Goal: Transaction & Acquisition: Purchase product/service

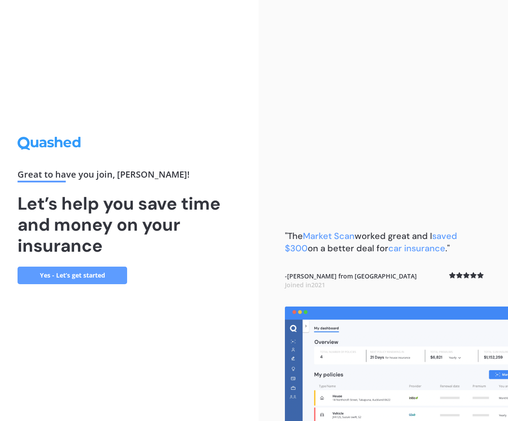
click at [75, 275] on link "Yes - Let’s get started" at bounding box center [73, 276] width 110 height 18
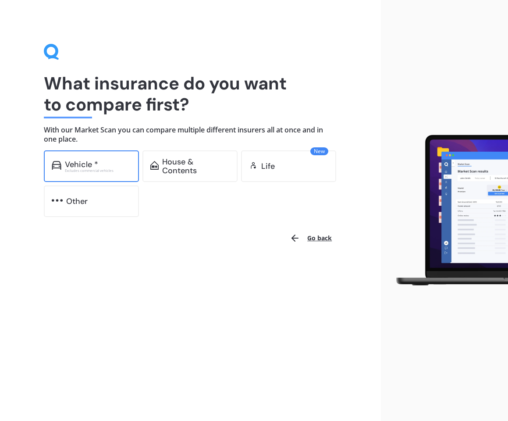
click at [80, 163] on div "Vehicle *" at bounding box center [81, 164] width 33 height 9
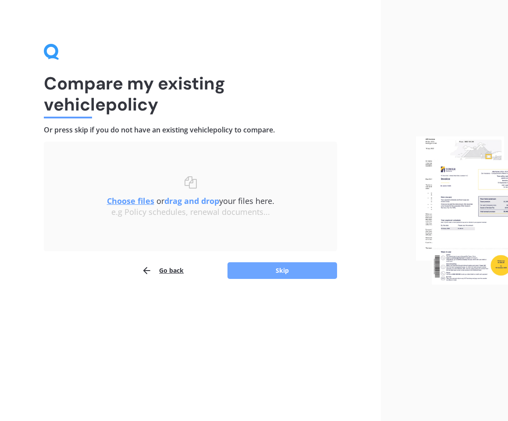
click at [269, 271] on button "Skip" at bounding box center [283, 270] width 110 height 17
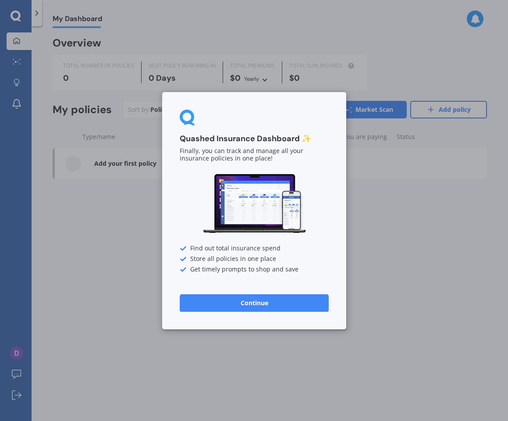
click at [121, 245] on div "Quashed Insurance Dashboard ✨ Finally, you can track and manage all your insura…" at bounding box center [254, 210] width 508 height 421
click at [248, 301] on button "Continue" at bounding box center [254, 303] width 149 height 18
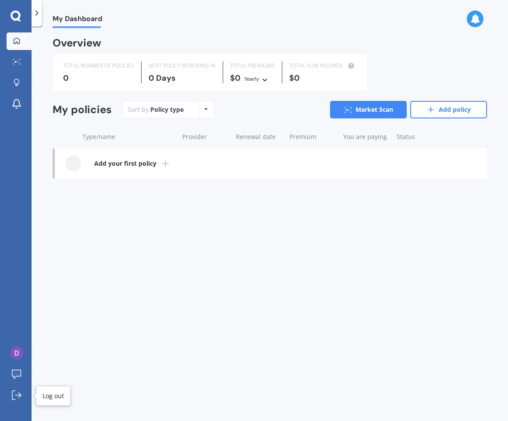
click at [166, 163] on icon at bounding box center [165, 163] width 11 height 11
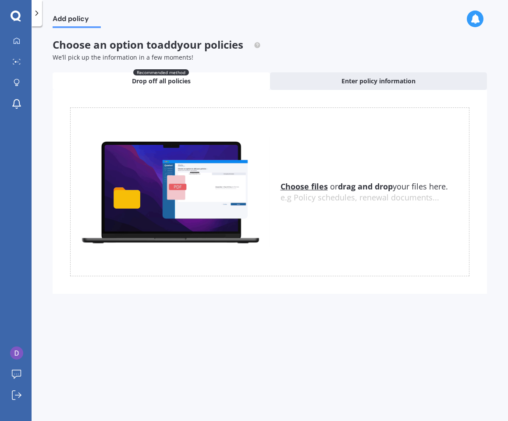
click at [299, 187] on u "Choose files" at bounding box center [304, 186] width 47 height 11
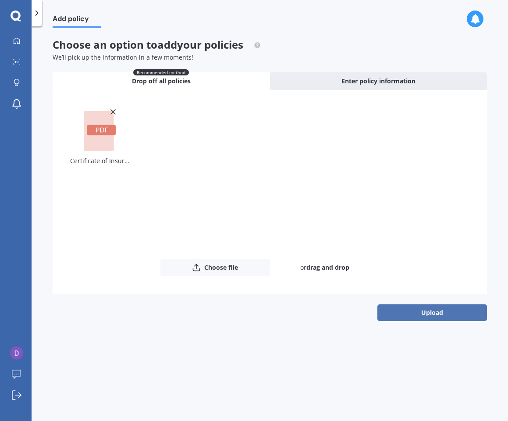
click at [430, 314] on button "Upload" at bounding box center [432, 312] width 110 height 17
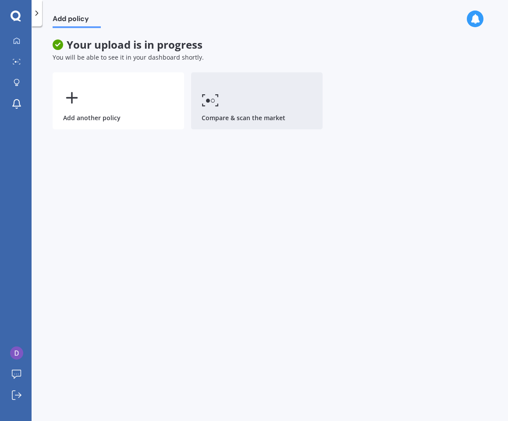
click at [241, 110] on link "Compare & scan the market" at bounding box center [257, 100] width 132 height 57
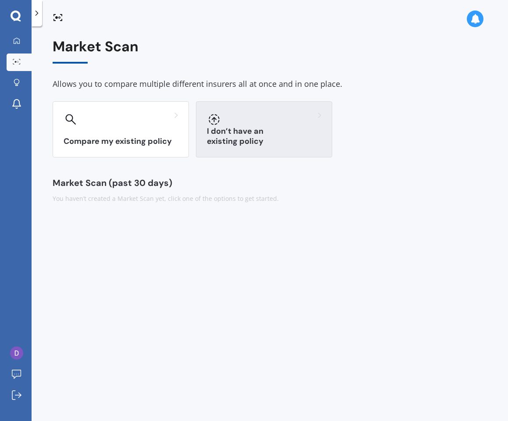
click at [231, 113] on div at bounding box center [264, 119] width 114 height 14
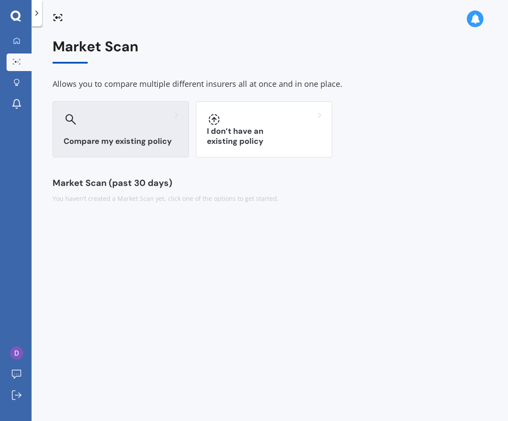
click at [113, 131] on div "Compare my existing policy" at bounding box center [121, 129] width 136 height 56
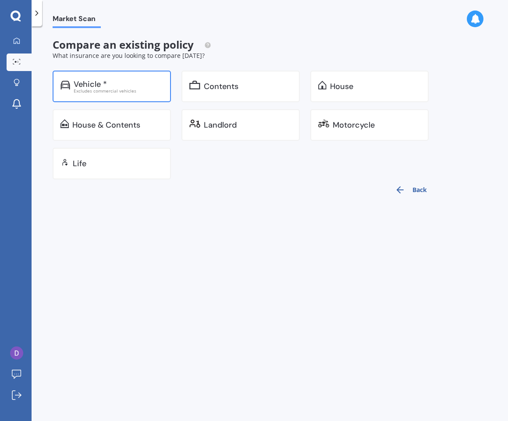
click at [93, 89] on div "Excludes commercial vehicles" at bounding box center [118, 91] width 89 height 4
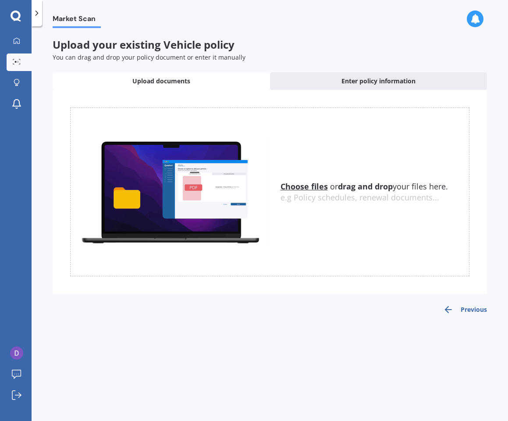
click at [311, 188] on u "Choose files" at bounding box center [304, 186] width 47 height 11
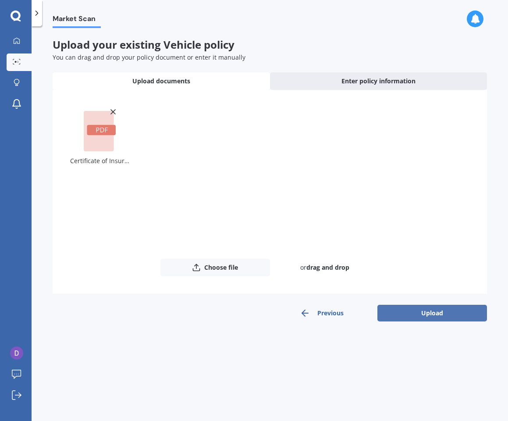
click at [444, 307] on button "Upload" at bounding box center [432, 313] width 110 height 17
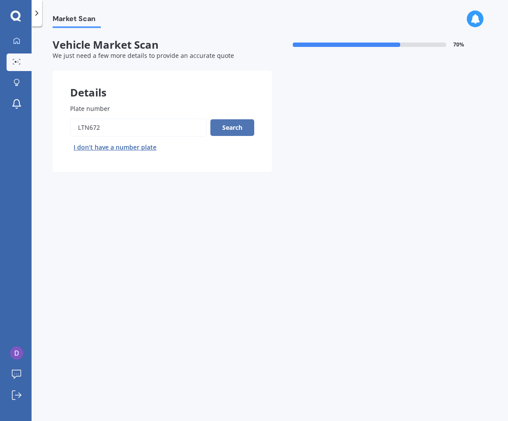
click at [243, 126] on button "Search" at bounding box center [232, 127] width 44 height 17
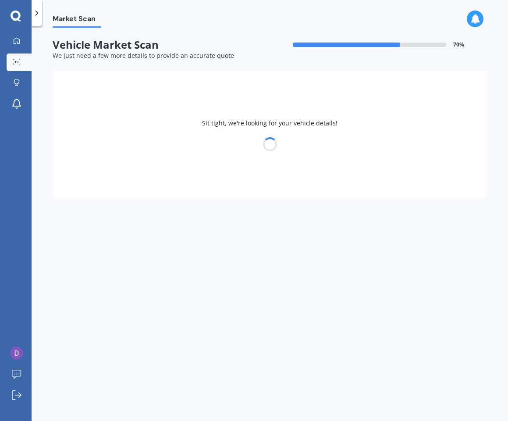
select select "NISSAN"
select select "LEAF"
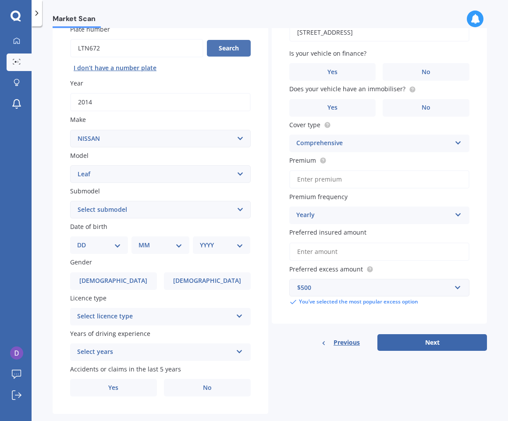
scroll to position [83, 0]
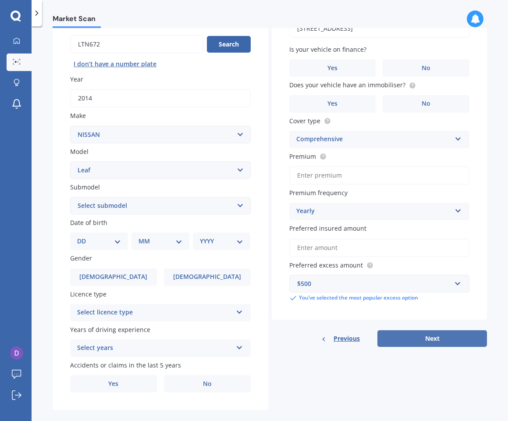
click at [433, 333] on button "Next" at bounding box center [432, 338] width 110 height 17
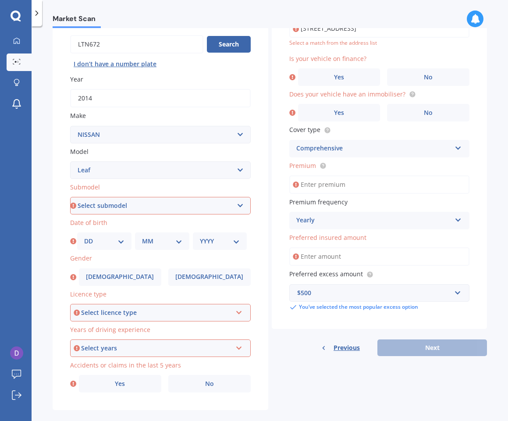
click at [435, 331] on div "Vehicle is parked at [STREET_ADDRESS] Enter address manually Select a match fro…" at bounding box center [380, 171] width 216 height 369
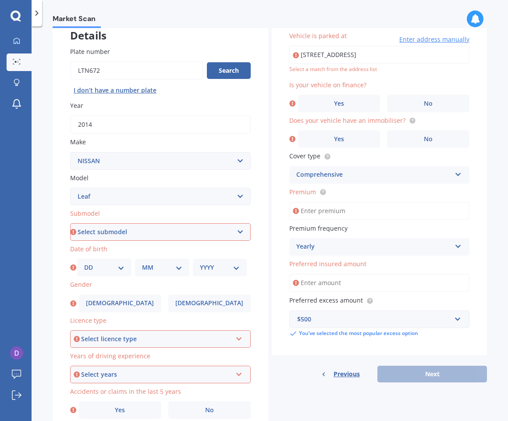
scroll to position [63, 0]
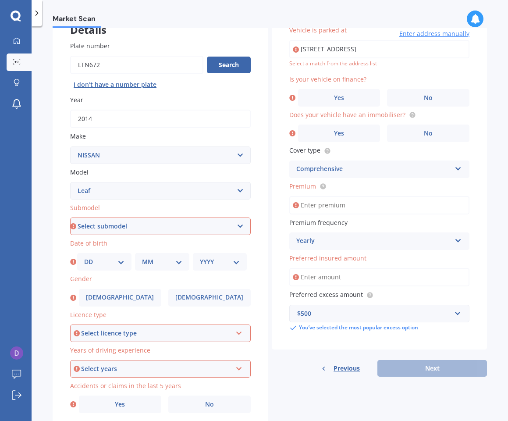
select select "EV"
select select "30"
select select "03"
select select "1958"
click at [139, 333] on div "Select licence type" at bounding box center [156, 333] width 151 height 10
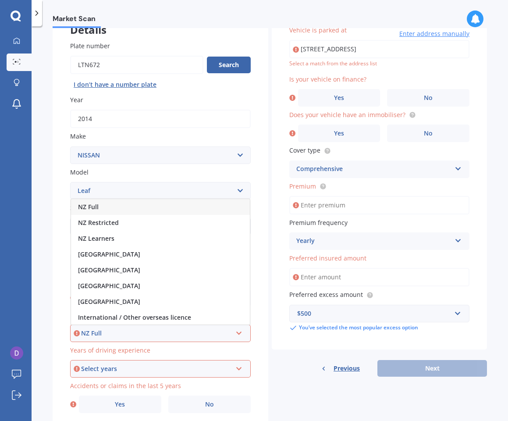
click at [116, 204] on div "NZ Full" at bounding box center [160, 207] width 179 height 16
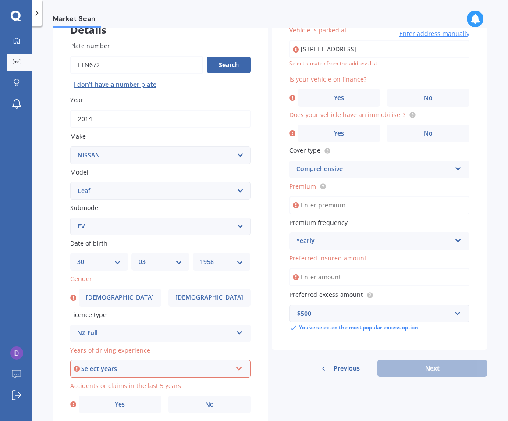
click at [130, 367] on div "Select years" at bounding box center [156, 369] width 151 height 10
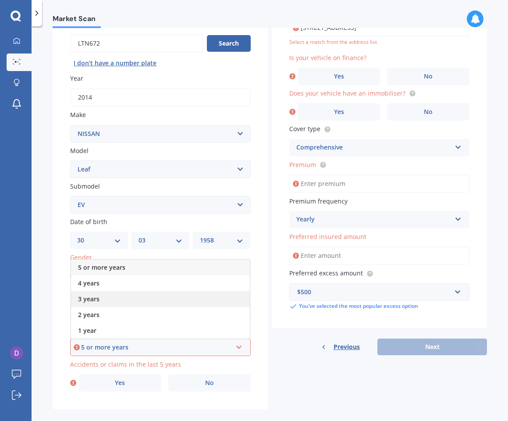
scroll to position [89, 0]
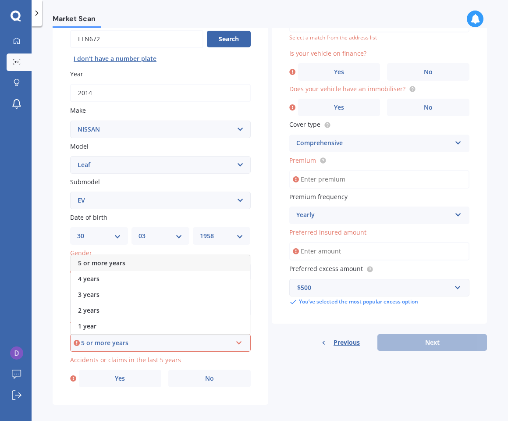
click at [115, 342] on div "5 or more years" at bounding box center [156, 343] width 151 height 10
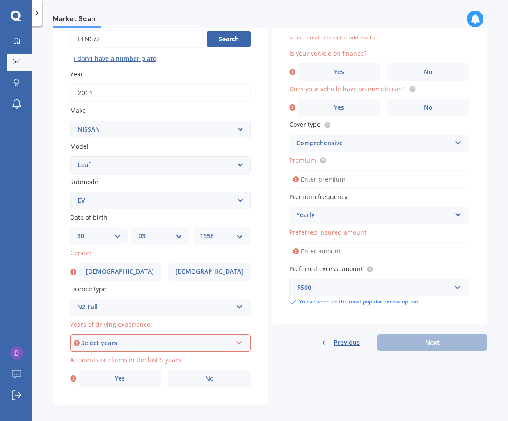
click at [115, 342] on div "Select years" at bounding box center [156, 343] width 151 height 10
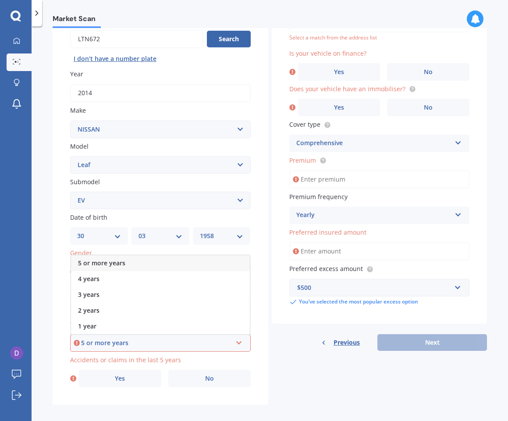
click at [107, 249] on label "Gender" at bounding box center [158, 252] width 177 height 9
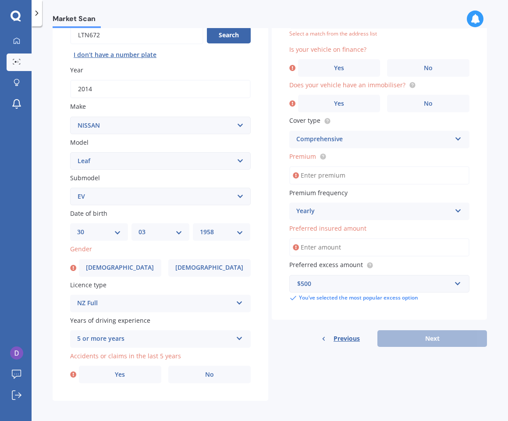
scroll to position [92, 0]
click at [210, 375] on span "No" at bounding box center [209, 374] width 9 height 7
click at [0, 0] on input "No" at bounding box center [0, 0] width 0 height 0
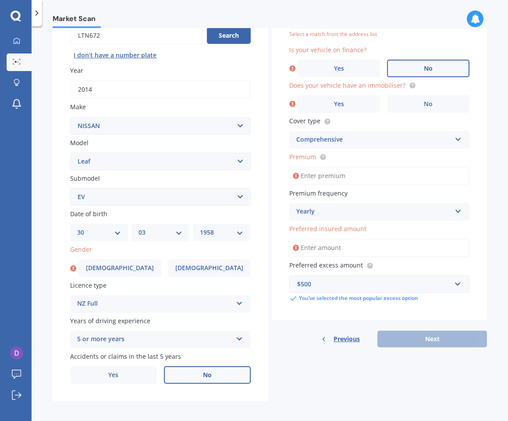
click at [424, 65] on span "No" at bounding box center [428, 68] width 9 height 7
click at [0, 0] on input "No" at bounding box center [0, 0] width 0 height 0
click at [411, 98] on label "No" at bounding box center [428, 104] width 82 height 18
click at [0, 0] on input "No" at bounding box center [0, 0] width 0 height 0
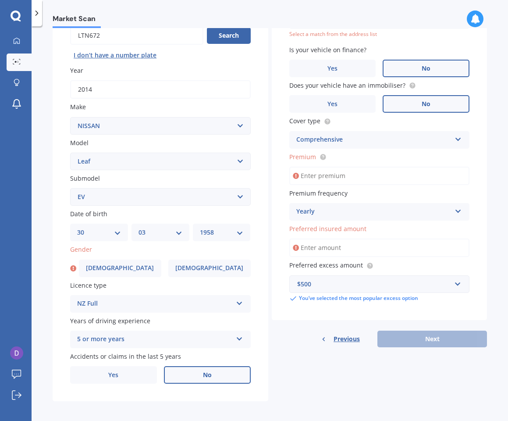
click at [373, 174] on input "Premium" at bounding box center [379, 176] width 181 height 18
type input "$691.60"
click at [373, 247] on input "Preferred insured amount" at bounding box center [379, 248] width 181 height 18
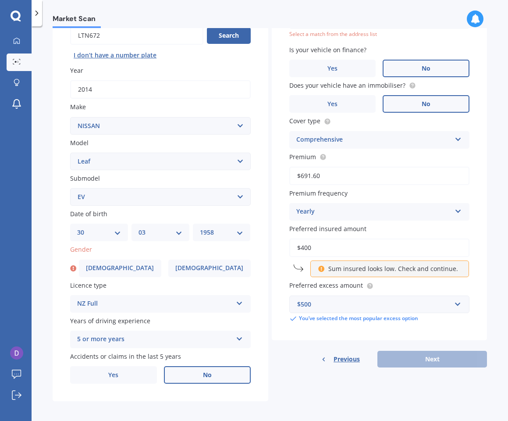
click at [416, 299] on div "$500" at bounding box center [374, 304] width 154 height 10
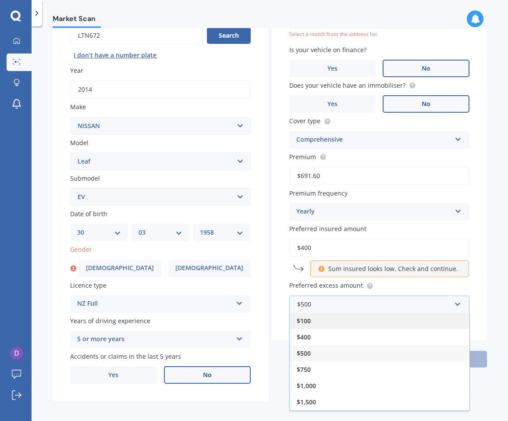
click at [345, 320] on div "$100" at bounding box center [380, 321] width 180 height 16
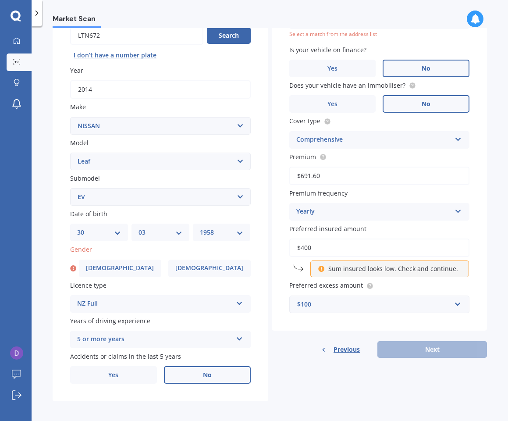
scroll to position [0, 0]
click at [402, 346] on div "Previous Next" at bounding box center [380, 349] width 216 height 17
click at [410, 267] on p "Sum insured looks low. Check and continue." at bounding box center [393, 268] width 130 height 9
drag, startPoint x: 332, startPoint y: 243, endPoint x: 290, endPoint y: 244, distance: 42.1
click at [290, 244] on input "$400" at bounding box center [379, 248] width 181 height 18
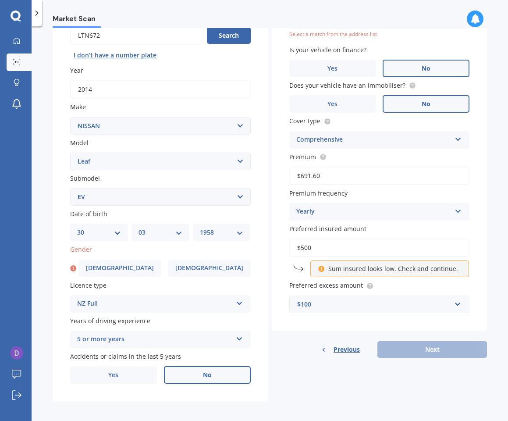
click at [334, 249] on input "$500" at bounding box center [379, 248] width 181 height 18
click at [356, 226] on span "Preferred insured amount" at bounding box center [327, 228] width 77 height 8
click at [356, 239] on input "$500" at bounding box center [379, 248] width 181 height 18
drag, startPoint x: 324, startPoint y: 241, endPoint x: 283, endPoint y: 247, distance: 41.7
click at [283, 247] on div "Vehicle is parked at [STREET_ADDRESS] Enter address manually Select a match fro…" at bounding box center [380, 155] width 216 height 352
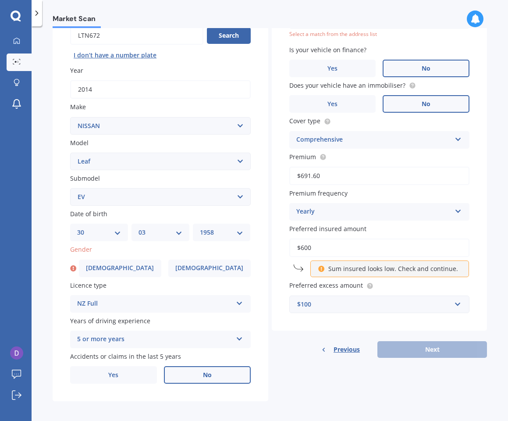
type input "$600"
click at [367, 264] on p "Sum insured looks low. Check and continue." at bounding box center [393, 268] width 130 height 9
click at [334, 249] on input "$600" at bounding box center [379, 248] width 181 height 18
click at [371, 267] on p "Sum insured looks low. Check and continue." at bounding box center [393, 268] width 130 height 9
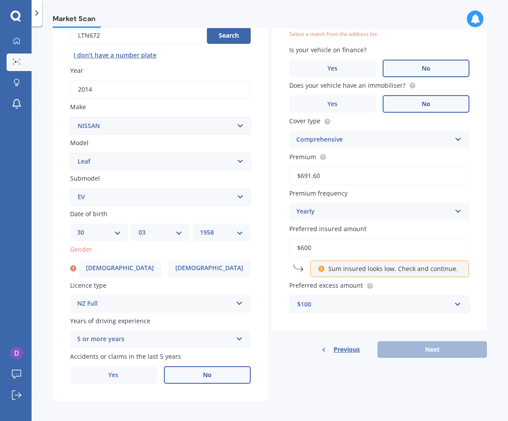
click at [310, 265] on div "Sum insured looks low. Check and continue." at bounding box center [389, 268] width 159 height 17
click at [322, 265] on icon at bounding box center [321, 267] width 7 height 6
click at [342, 301] on div "$100" at bounding box center [374, 304] width 154 height 10
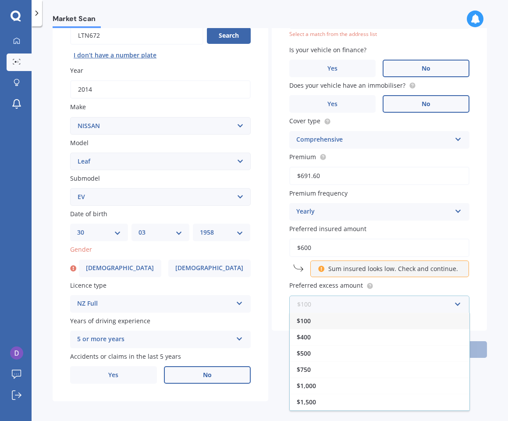
click at [354, 302] on input "text" at bounding box center [376, 304] width 173 height 17
click at [327, 329] on div "$400" at bounding box center [380, 337] width 180 height 16
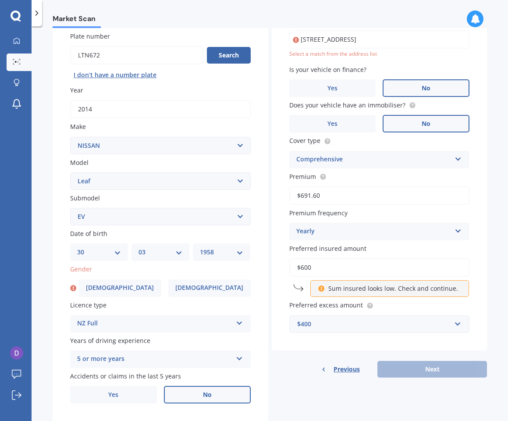
scroll to position [70, 0]
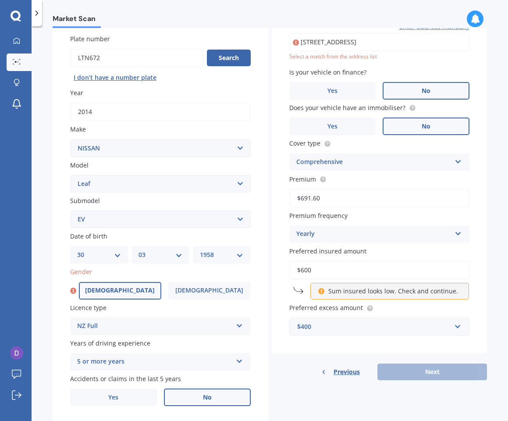
click at [134, 288] on label "[DEMOGRAPHIC_DATA]" at bounding box center [120, 291] width 82 height 18
click at [0, 0] on input "[DEMOGRAPHIC_DATA]" at bounding box center [0, 0] width 0 height 0
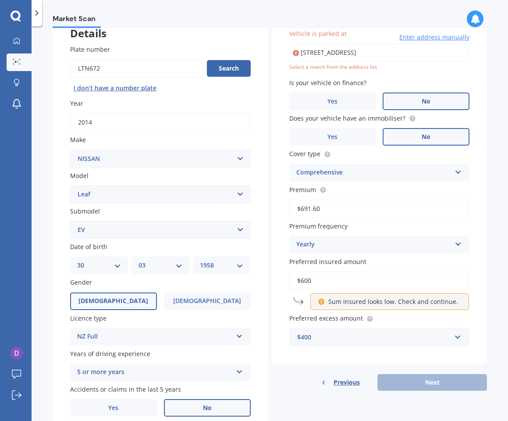
type input "[STREET_ADDRESS]"
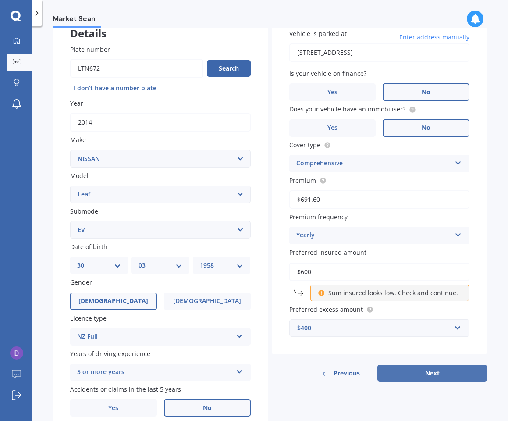
click at [401, 367] on button "Next" at bounding box center [432, 373] width 110 height 17
select select "30"
select select "03"
select select "1958"
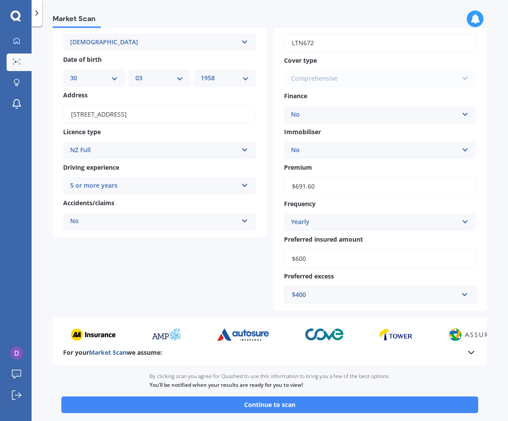
scroll to position [57, 0]
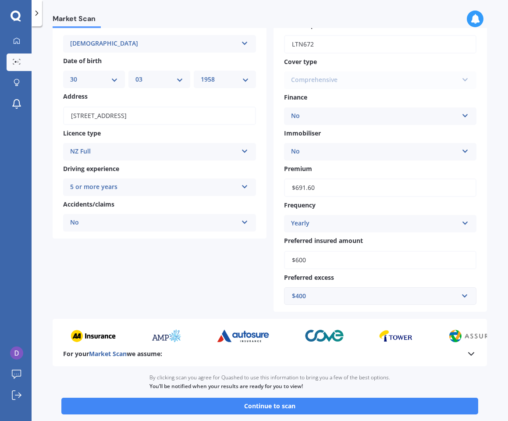
click at [469, 353] on icon at bounding box center [471, 354] width 11 height 11
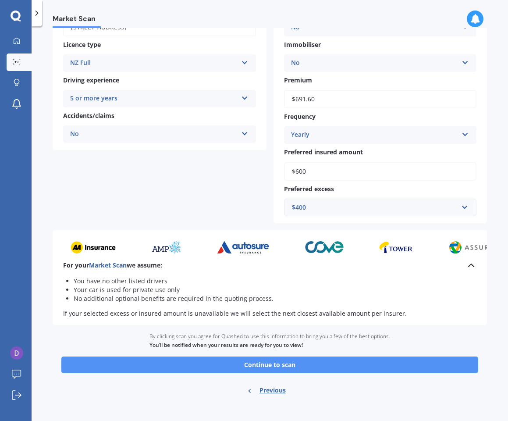
scroll to position [0, 0]
click at [281, 356] on button "Continue to scan" at bounding box center [269, 364] width 417 height 17
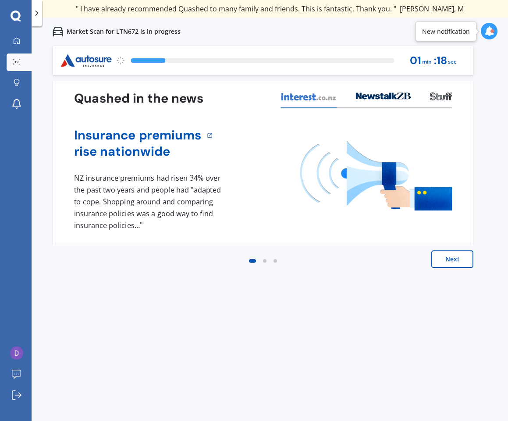
click at [458, 260] on button "Next" at bounding box center [452, 259] width 42 height 18
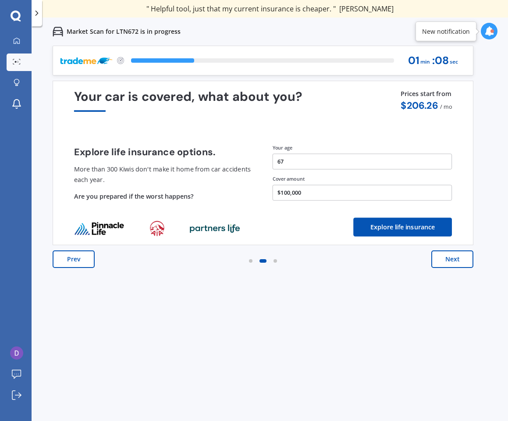
click at [458, 260] on button "Next" at bounding box center [452, 259] width 42 height 18
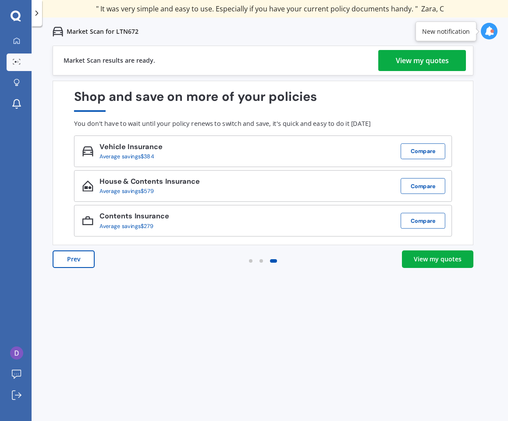
click at [448, 261] on div "View my quotes" at bounding box center [438, 259] width 48 height 9
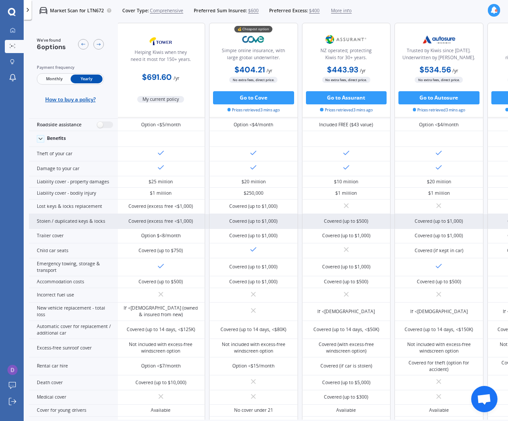
scroll to position [58, 2]
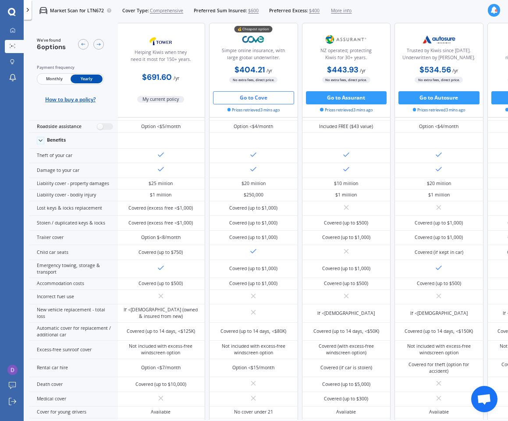
click at [243, 96] on button "Go to Cove" at bounding box center [253, 97] width 81 height 13
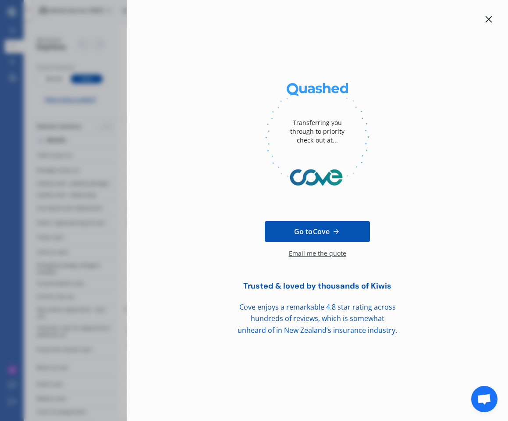
click at [317, 231] on span "Go to Cove" at bounding box center [312, 231] width 36 height 11
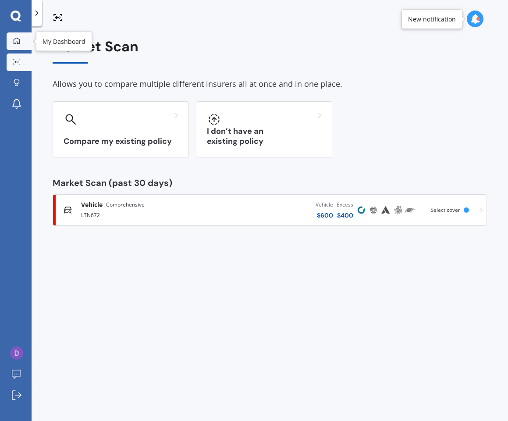
click at [18, 36] on link "My Dashboard" at bounding box center [19, 41] width 25 height 18
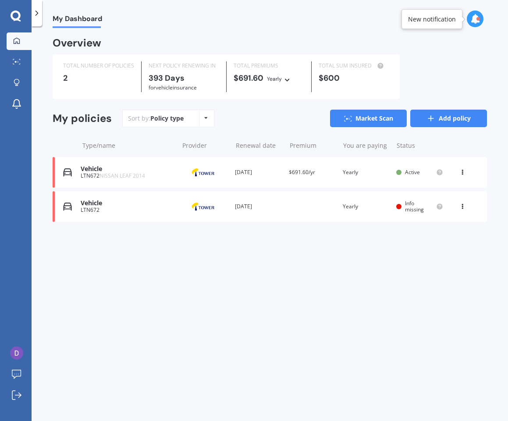
click at [439, 116] on link "Add policy" at bounding box center [448, 119] width 77 height 18
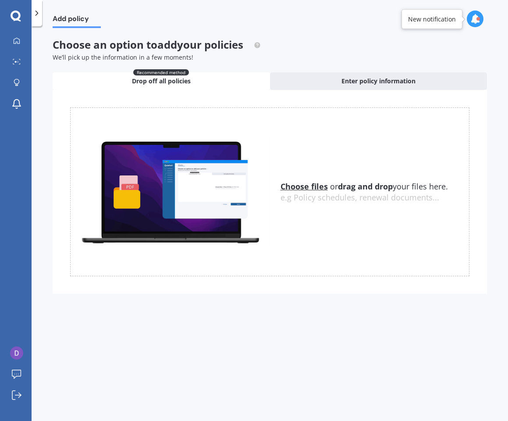
click at [306, 186] on u "Choose files" at bounding box center [304, 186] width 47 height 11
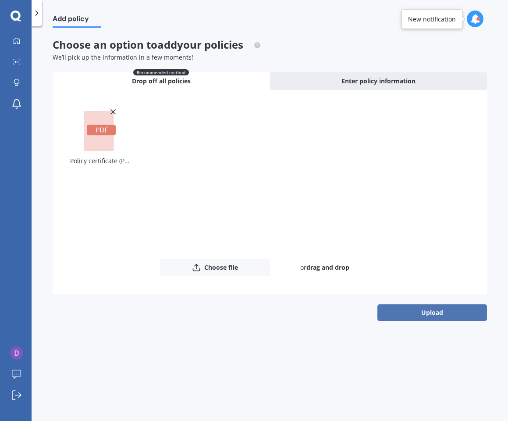
click at [434, 310] on button "Upload" at bounding box center [432, 312] width 110 height 17
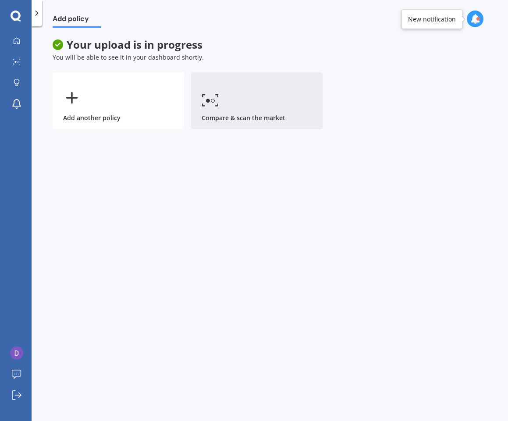
click at [214, 96] on icon at bounding box center [211, 100] width 18 height 13
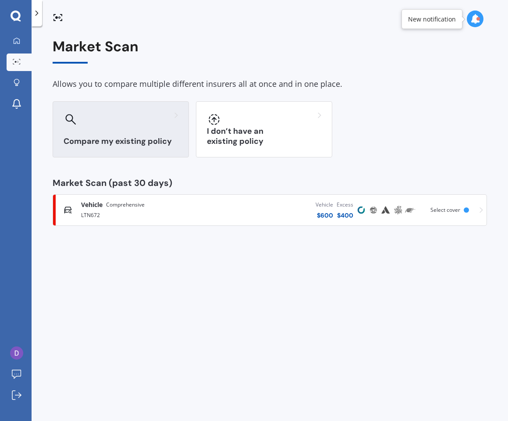
click at [113, 125] on div at bounding box center [121, 119] width 114 height 14
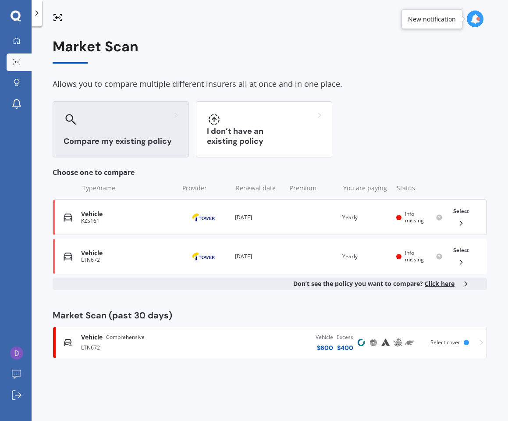
click at [463, 210] on span "Select" at bounding box center [461, 210] width 16 height 7
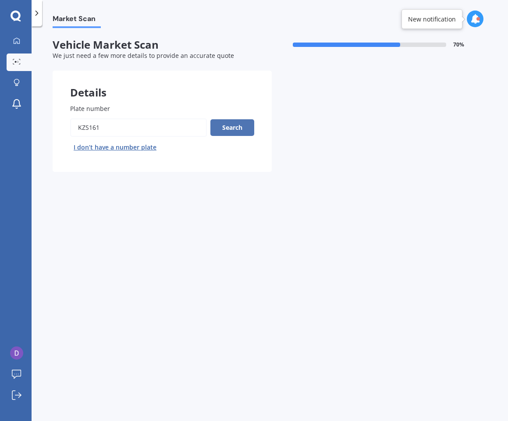
click at [242, 124] on button "Search" at bounding box center [232, 127] width 44 height 17
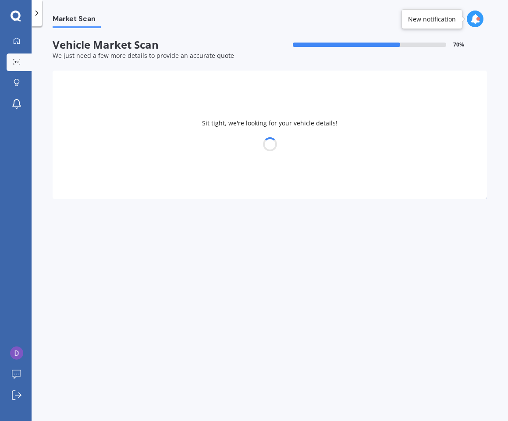
select select "HONDA"
select select "CR-V"
select select "30"
select select "03"
select select "1958"
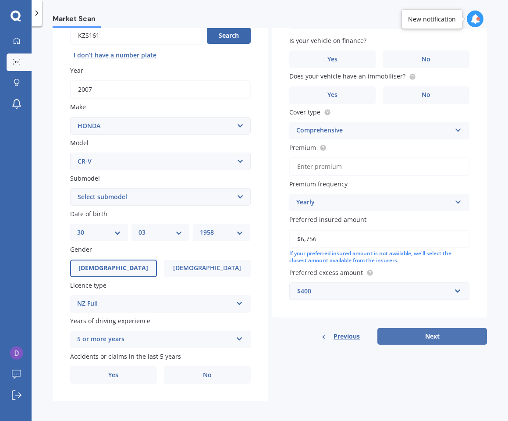
click at [427, 334] on button "Next" at bounding box center [432, 336] width 110 height 17
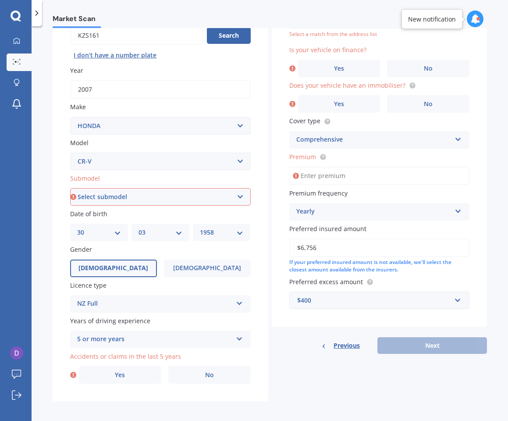
select select "AWD"
click at [125, 372] on label "Yes" at bounding box center [120, 375] width 82 height 18
click at [0, 0] on input "Yes" at bounding box center [0, 0] width 0 height 0
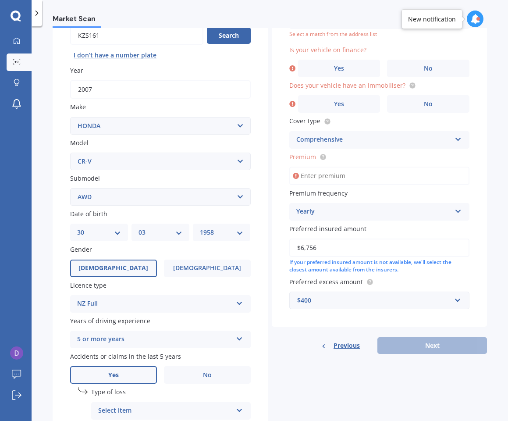
scroll to position [59, 0]
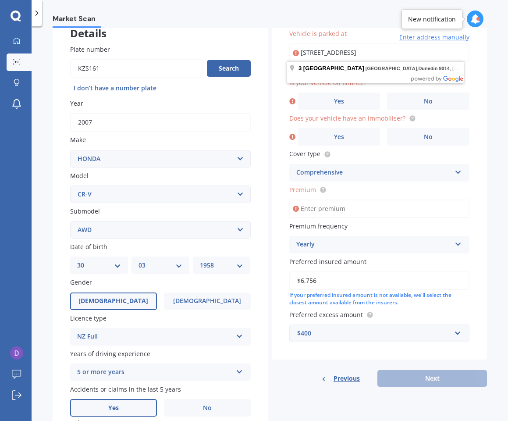
click at [475, 60] on div "Vehicle is parked at [STREET_ADDRESS] Enter address manually Select a match fro…" at bounding box center [380, 185] width 216 height 348
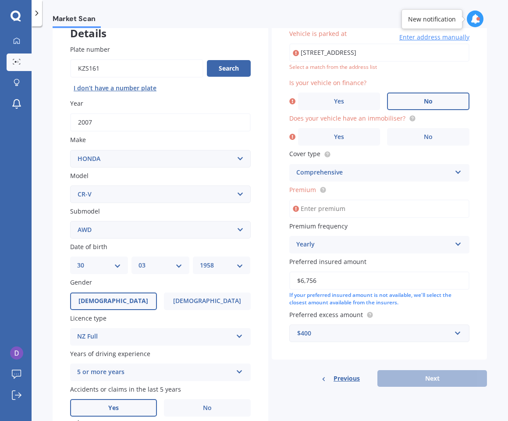
click at [432, 101] on label "No" at bounding box center [428, 102] width 82 height 18
click at [0, 0] on input "No" at bounding box center [0, 0] width 0 height 0
click at [424, 133] on span "No" at bounding box center [428, 136] width 9 height 7
click at [0, 0] on input "No" at bounding box center [0, 0] width 0 height 0
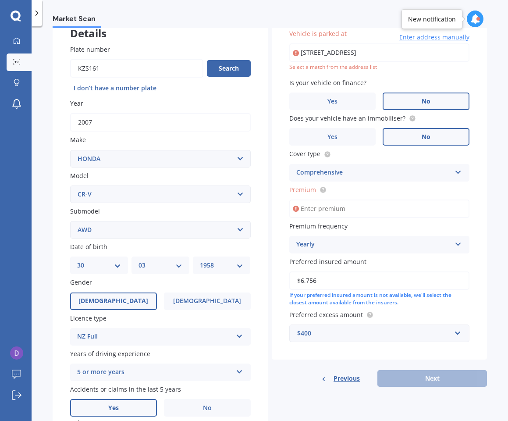
click at [363, 204] on input "Premium" at bounding box center [379, 208] width 181 height 18
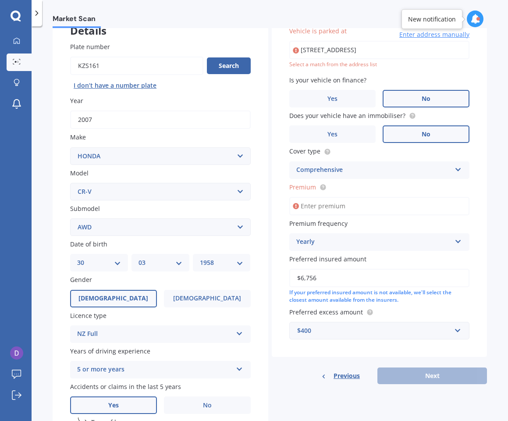
paste input "$797.56"
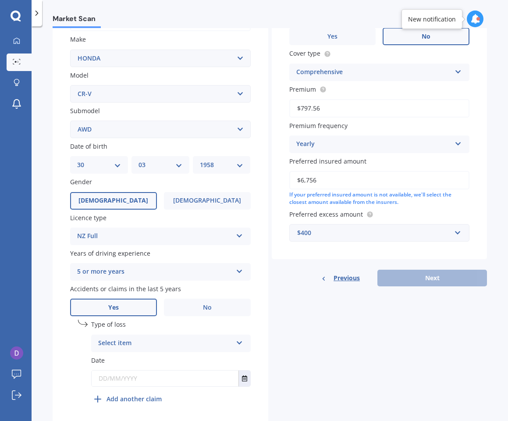
scroll to position [178, 0]
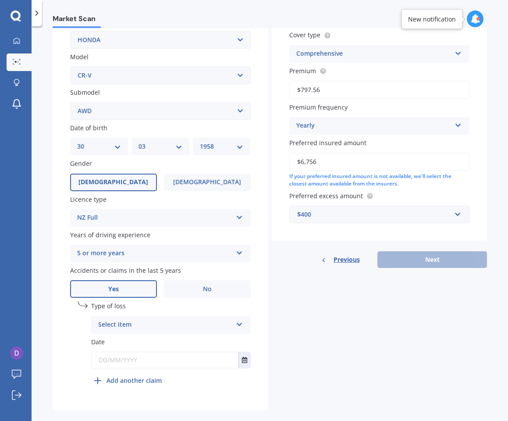
type input "$797.56"
click at [454, 210] on input "text" at bounding box center [376, 214] width 173 height 17
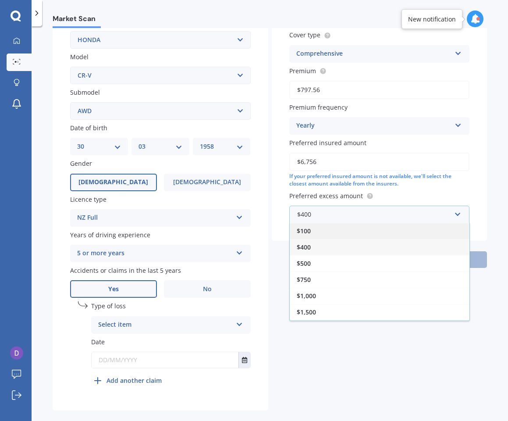
click at [307, 227] on span "$100" at bounding box center [304, 231] width 14 height 8
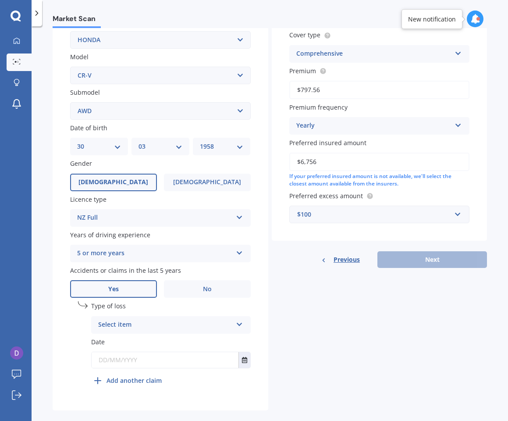
click at [436, 257] on div "Previous Next" at bounding box center [380, 259] width 216 height 17
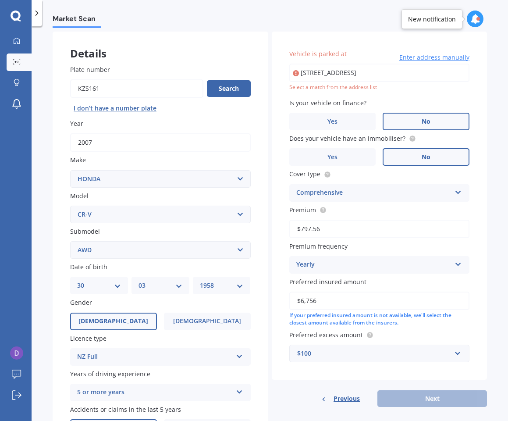
scroll to position [38, 0]
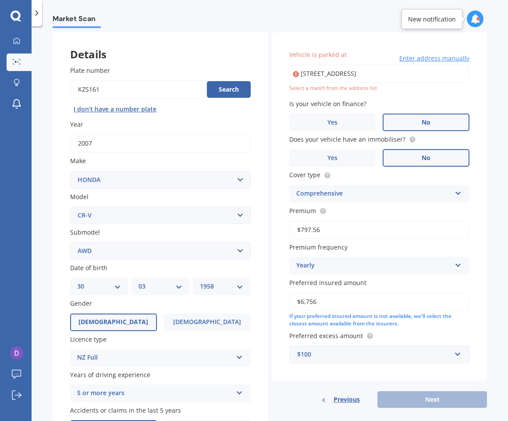
click at [367, 73] on input "[STREET_ADDRESS]" at bounding box center [379, 73] width 181 height 18
type input "[STREET_ADDRESS]"
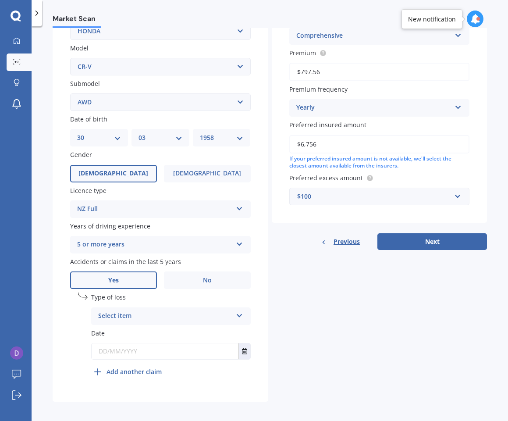
scroll to position [186, 0]
click at [414, 238] on button "Next" at bounding box center [432, 242] width 110 height 17
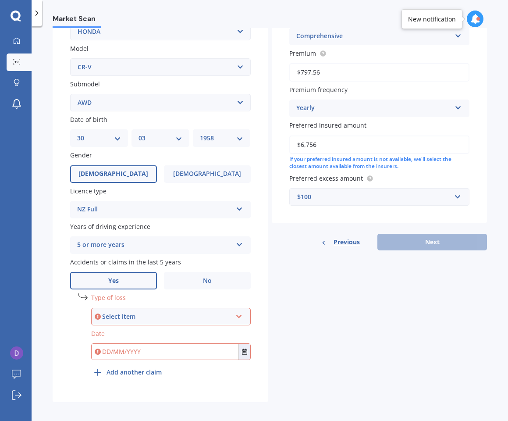
scroll to position [0, 0]
click at [112, 313] on div "Select item" at bounding box center [167, 317] width 130 height 10
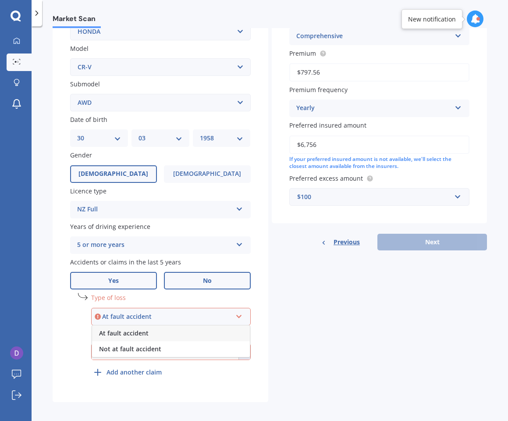
click at [209, 278] on span "No" at bounding box center [207, 280] width 9 height 7
click at [0, 0] on input "No" at bounding box center [0, 0] width 0 height 0
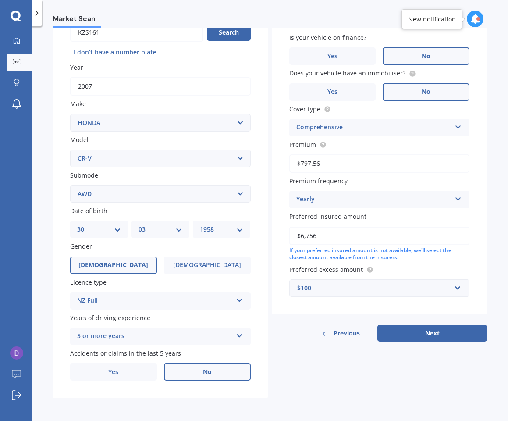
scroll to position [92, 0]
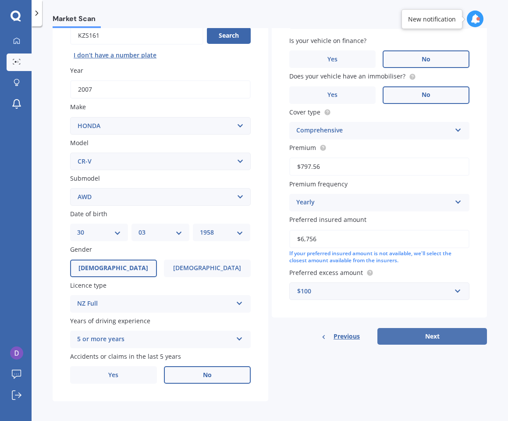
click at [414, 329] on button "Next" at bounding box center [432, 336] width 110 height 17
select select "30"
select select "03"
select select "1958"
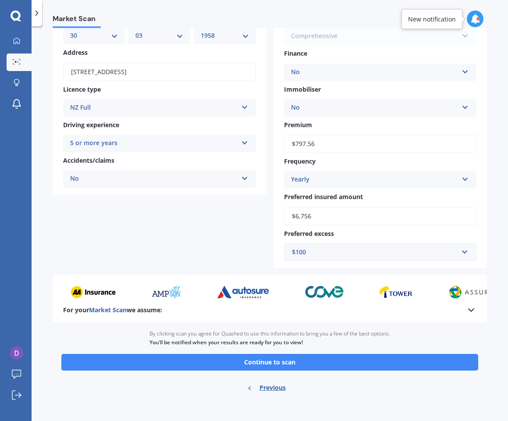
scroll to position [100, 0]
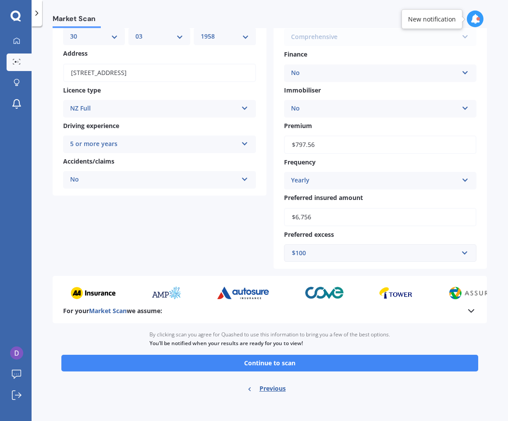
click at [467, 306] on icon at bounding box center [471, 311] width 11 height 11
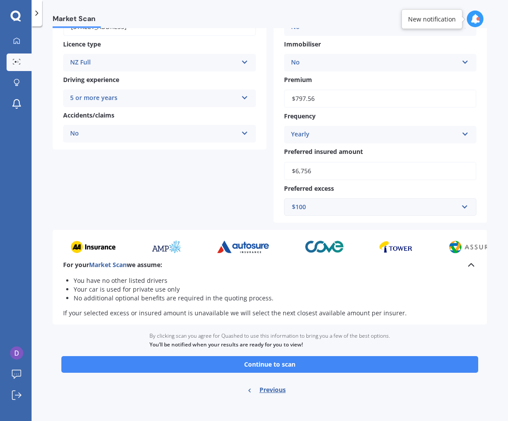
scroll to position [146, 0]
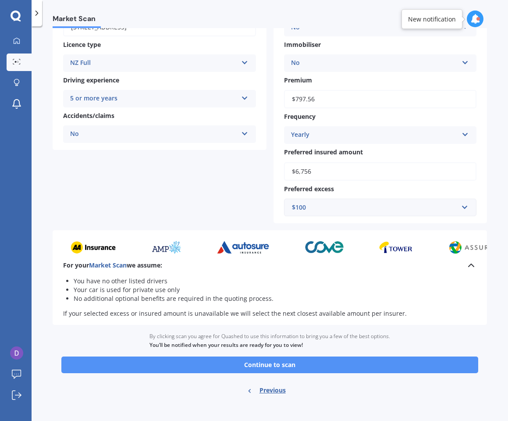
click at [253, 359] on button "Continue to scan" at bounding box center [269, 364] width 417 height 17
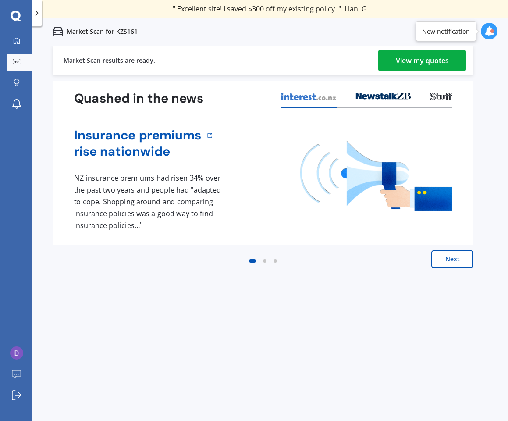
click at [424, 63] on div "View my quotes" at bounding box center [422, 60] width 53 height 21
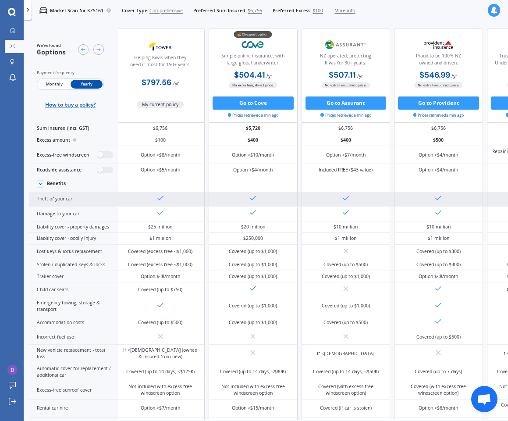
scroll to position [0, 3]
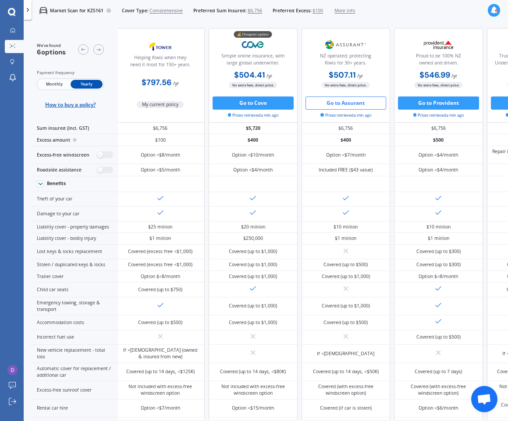
click at [346, 107] on button "Go to Assurant" at bounding box center [346, 102] width 81 height 13
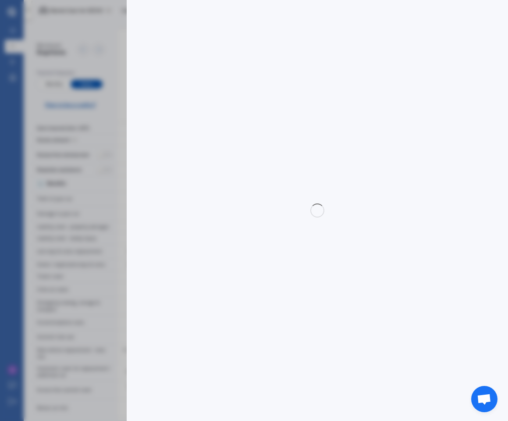
select select "full"
select select "0"
select select "Otago"
select select "HONDA"
select select "CR-V"
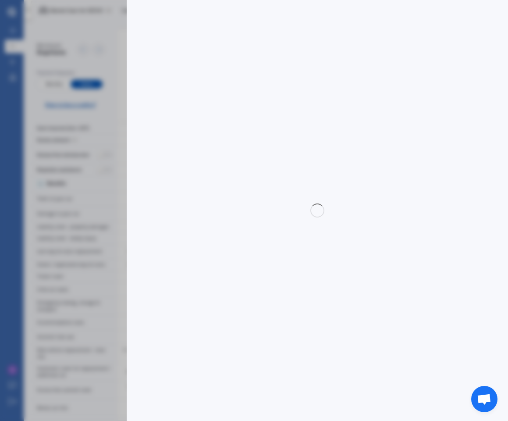
select select "AWD"
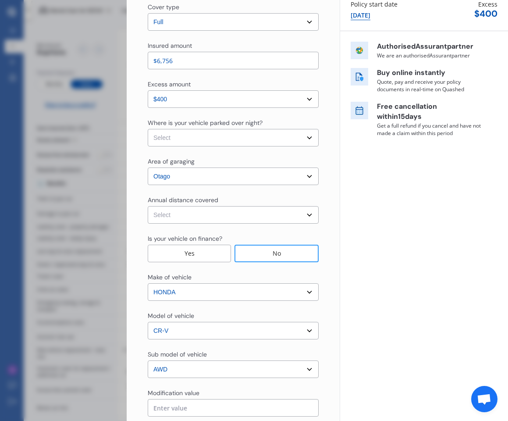
scroll to position [110, 0]
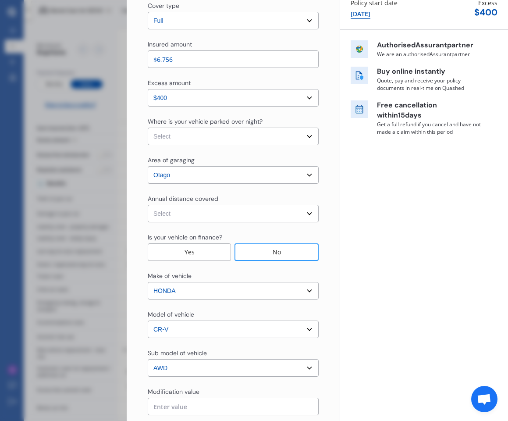
select select "500.00"
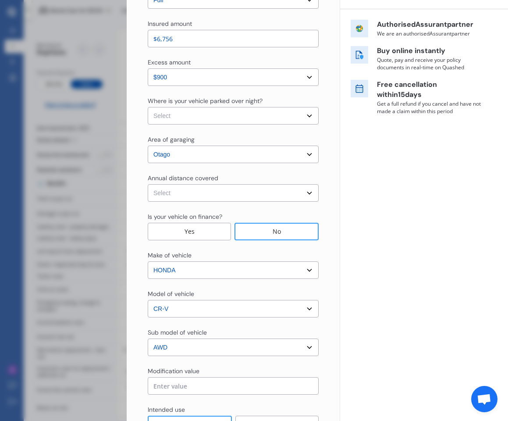
scroll to position [133, 0]
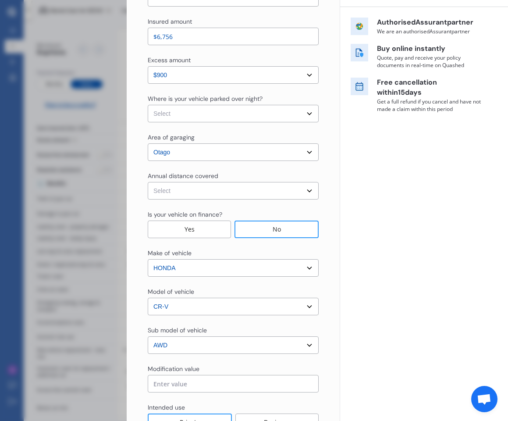
select select "On own property"
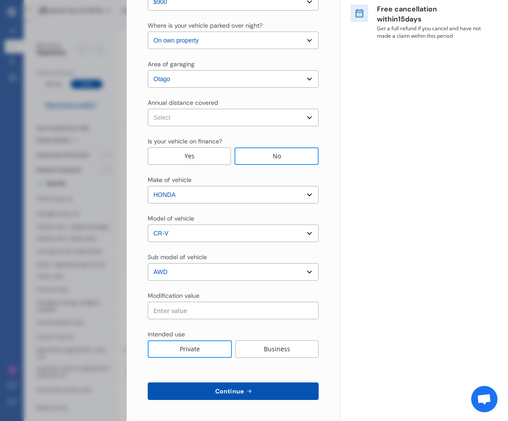
scroll to position [207, 0]
select select "15000"
click at [255, 159] on div "No" at bounding box center [277, 156] width 84 height 18
click at [272, 156] on div "No" at bounding box center [277, 156] width 84 height 18
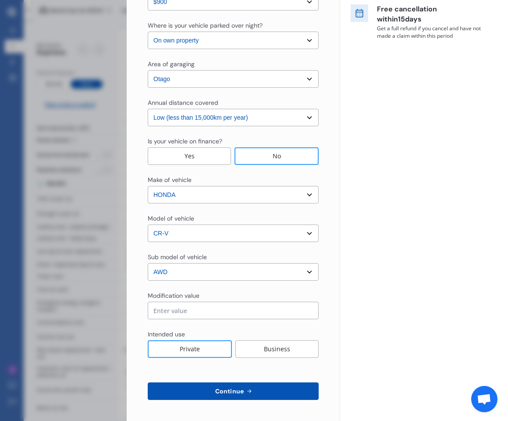
click at [217, 347] on div "Private" at bounding box center [190, 349] width 84 height 18
click at [202, 351] on div "Private" at bounding box center [190, 349] width 84 height 18
click at [227, 391] on span "Continue" at bounding box center [230, 391] width 32 height 7
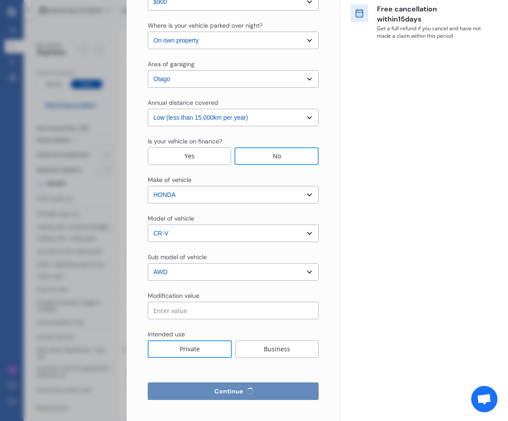
select select "Mr"
select select "30"
select select "03"
select select "1958"
select select "full"
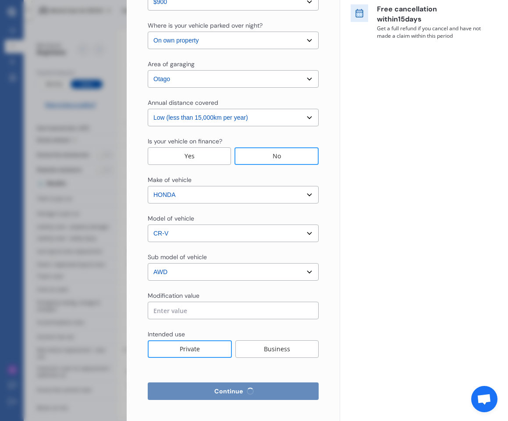
select select "more than 4 years"
select select "[GEOGRAPHIC_DATA]"
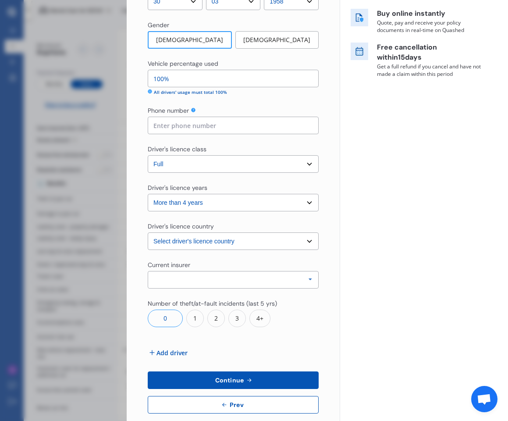
scroll to position [167, 0]
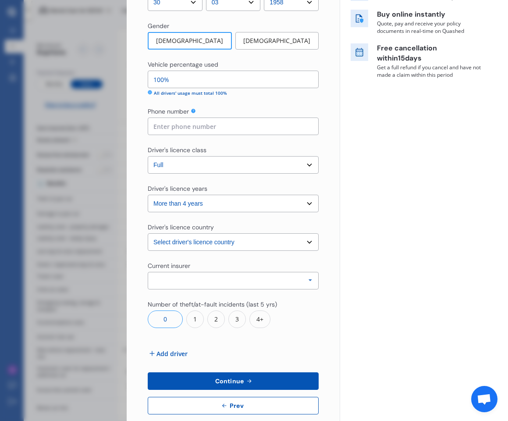
type input "[PERSON_NAME]"
type input "6427"
drag, startPoint x: 169, startPoint y: 129, endPoint x: 129, endPoint y: 123, distance: 40.3
click at [124, 122] on div "Disconnect Connected Minimise Yearly Monthly $480.33 / yr Step # 2 Drivers Titl…" at bounding box center [254, 210] width 508 height 421
drag, startPoint x: 196, startPoint y: 127, endPoint x: 110, endPoint y: 118, distance: 86.4
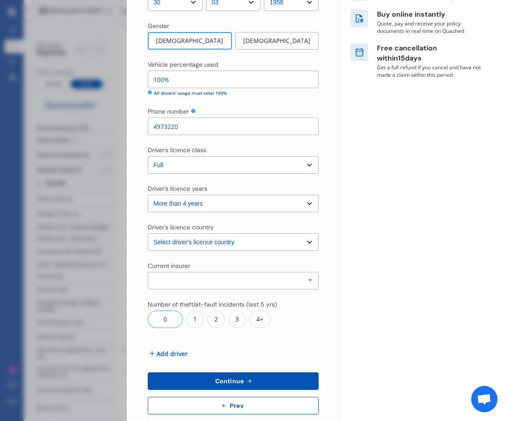
click at [110, 118] on div "Disconnect Connected Minimise Yearly Monthly $480.33 / yr Step # 2 Drivers Titl…" at bounding box center [254, 210] width 508 height 421
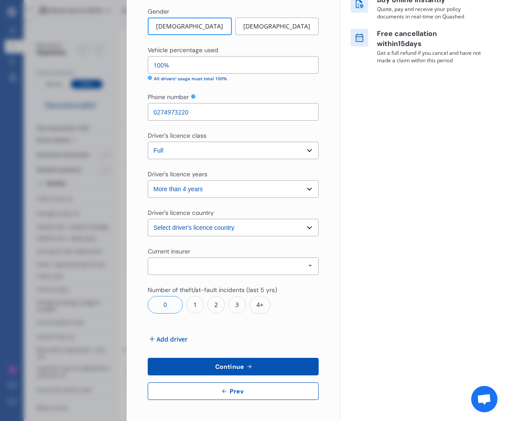
scroll to position [182, 0]
type input "0274973220"
click at [306, 267] on icon at bounding box center [310, 266] width 13 height 16
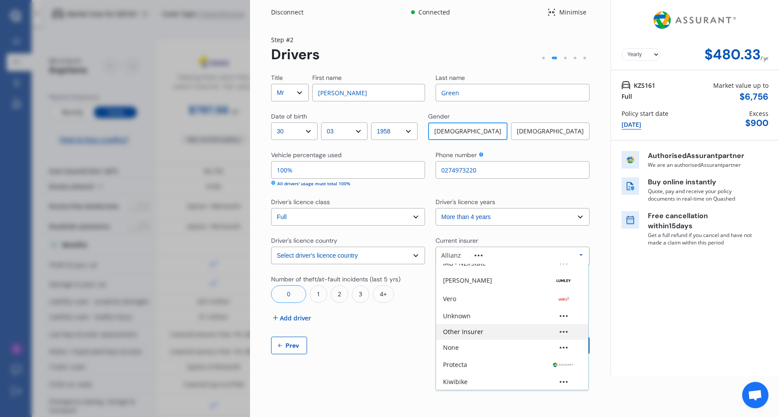
scroll to position [58, 0]
click at [468, 330] on div "Other Insurer" at bounding box center [463, 331] width 40 height 6
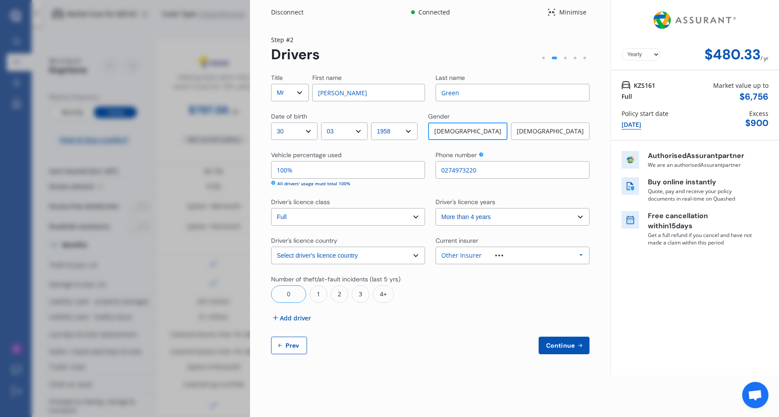
click at [508, 344] on span "Continue" at bounding box center [560, 345] width 32 height 7
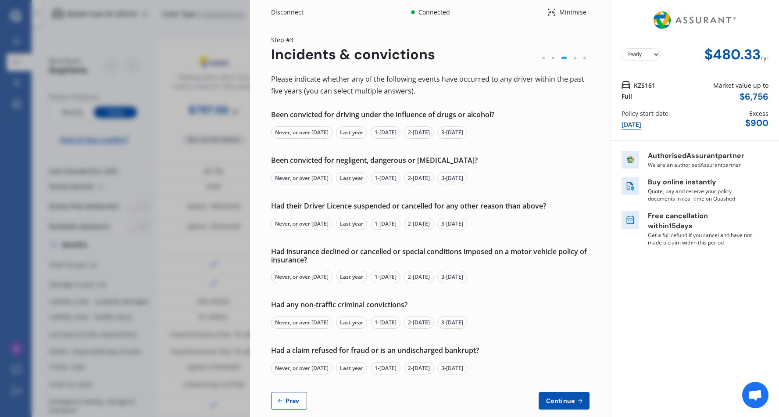
click at [330, 132] on div "Never, or over [DATE]" at bounding box center [301, 132] width 61 height 12
click at [319, 177] on div "Never, or over [DATE]" at bounding box center [301, 178] width 61 height 12
click at [320, 222] on div "Never, or over [DATE]" at bounding box center [301, 223] width 61 height 12
click at [303, 276] on div "Never, or over [DATE]" at bounding box center [301, 277] width 61 height 12
click at [308, 321] on div "Never, or over [DATE]" at bounding box center [301, 322] width 61 height 12
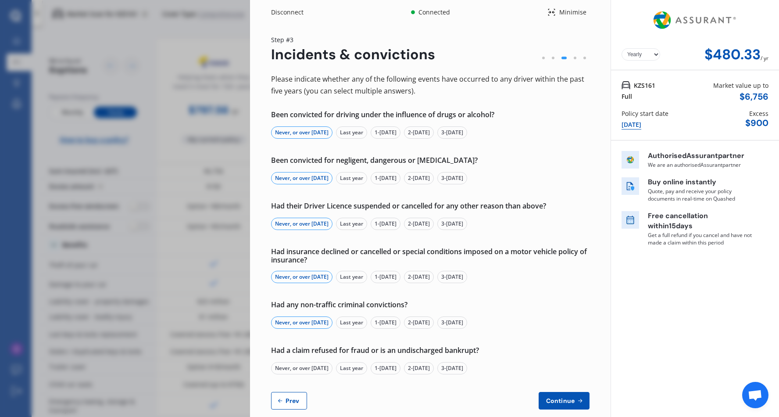
click at [312, 368] on div "Never, or over [DATE]" at bounding box center [301, 368] width 61 height 12
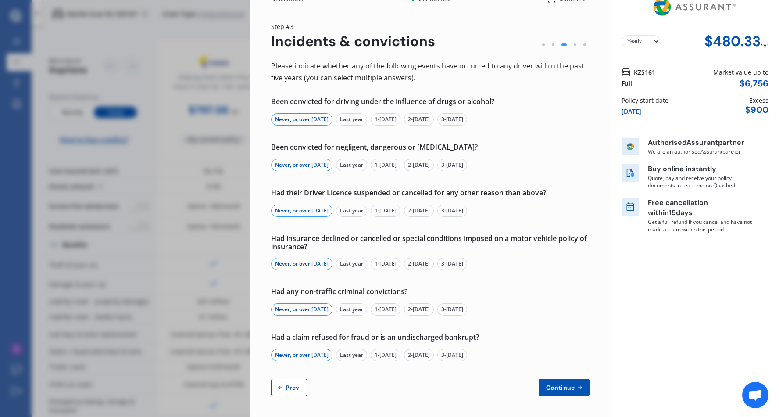
scroll to position [13, 0]
click at [508, 388] on span "Continue" at bounding box center [560, 387] width 32 height 7
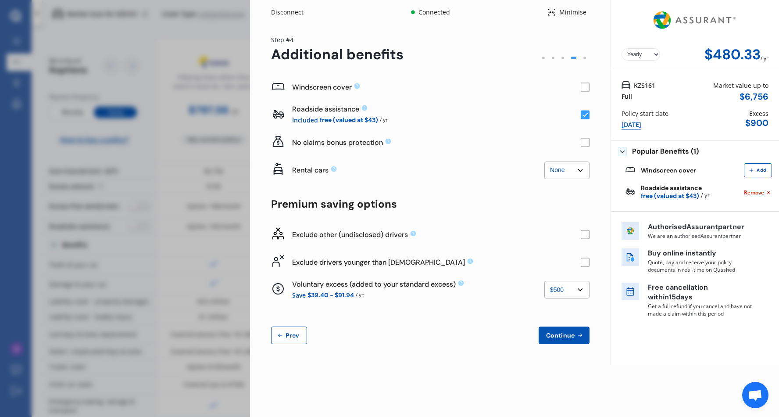
scroll to position [0, 0]
click at [508, 87] on rect at bounding box center [584, 87] width 9 height 9
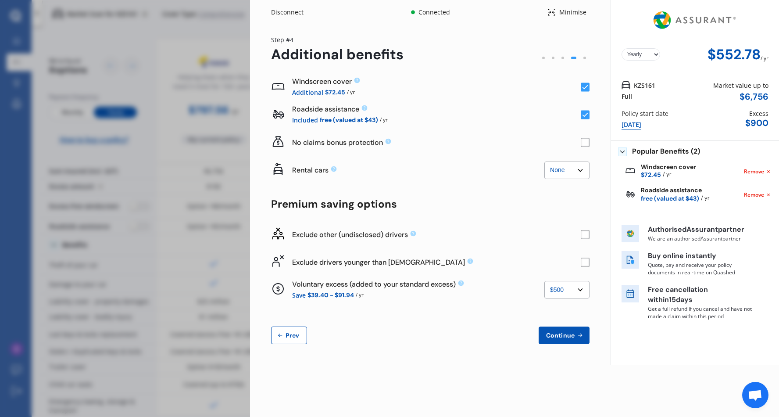
click at [508, 87] on rect at bounding box center [584, 87] width 9 height 9
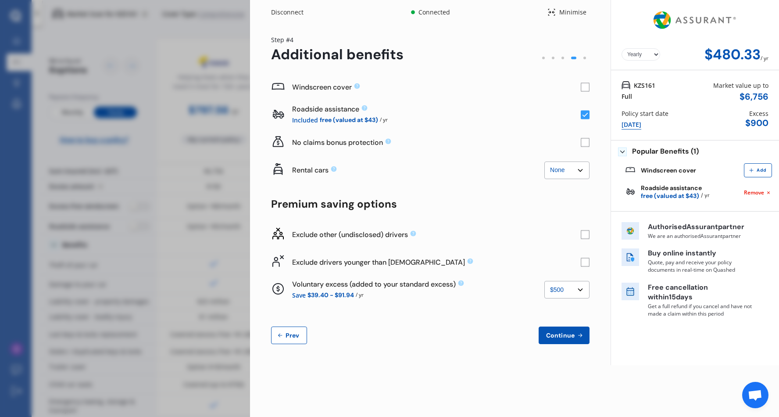
click at [508, 144] on rect at bounding box center [584, 142] width 9 height 9
click at [508, 114] on icon at bounding box center [585, 115] width 6 height 4
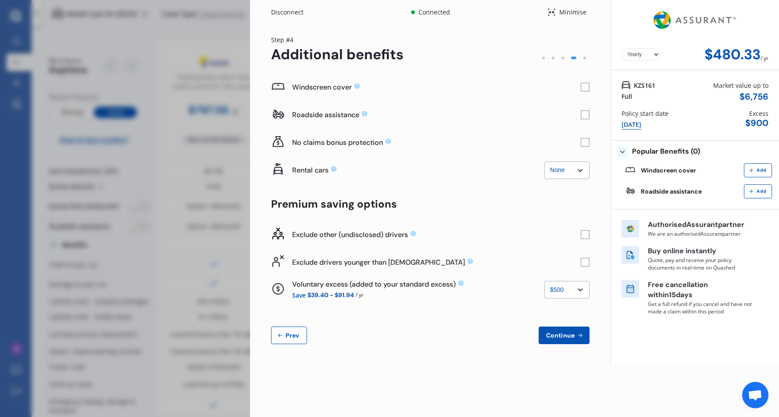
click at [508, 114] on rect at bounding box center [584, 114] width 9 height 9
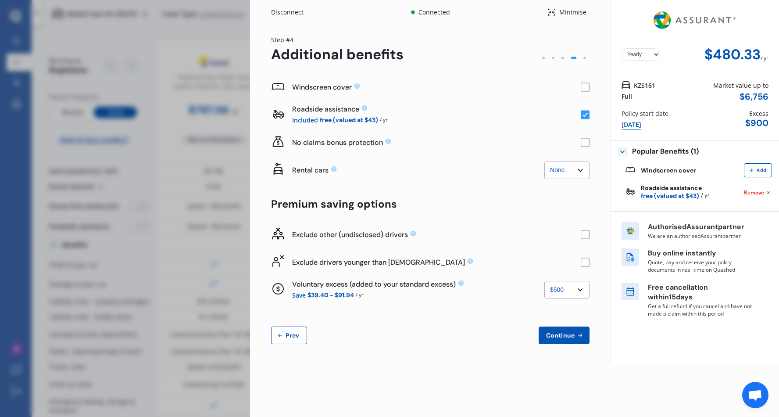
click at [508, 85] on div "Windscreen cover" at bounding box center [436, 86] width 288 height 9
click at [508, 86] on rect at bounding box center [584, 87] width 9 height 9
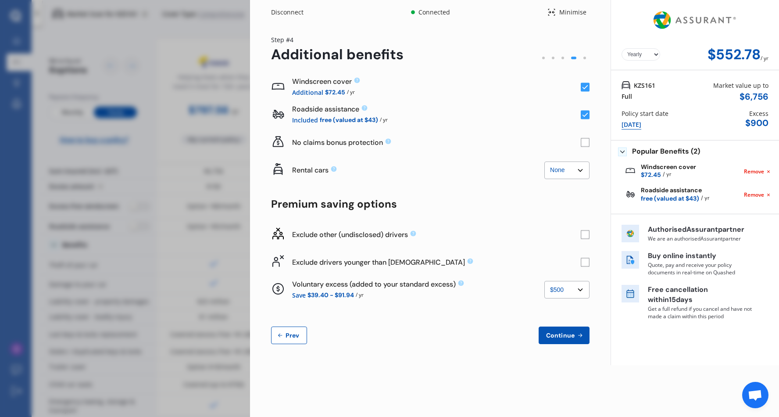
click at [508, 86] on rect at bounding box center [584, 87] width 9 height 9
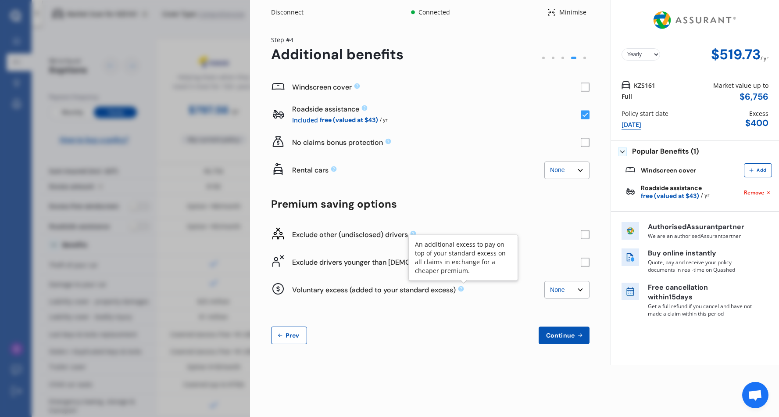
click at [463, 290] on icon at bounding box center [461, 289] width 6 height 6
click at [462, 288] on icon at bounding box center [461, 289] width 6 height 6
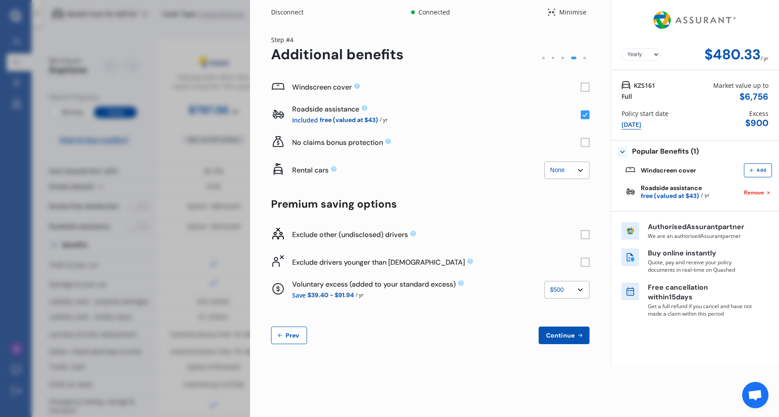
select select "0"
click at [508, 338] on span "Continue" at bounding box center [560, 334] width 32 height 7
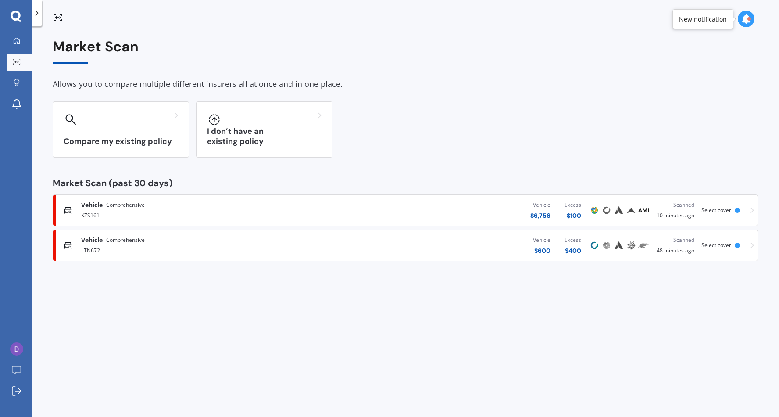
click at [508, 207] on span "Select cover" at bounding box center [716, 209] width 30 height 7
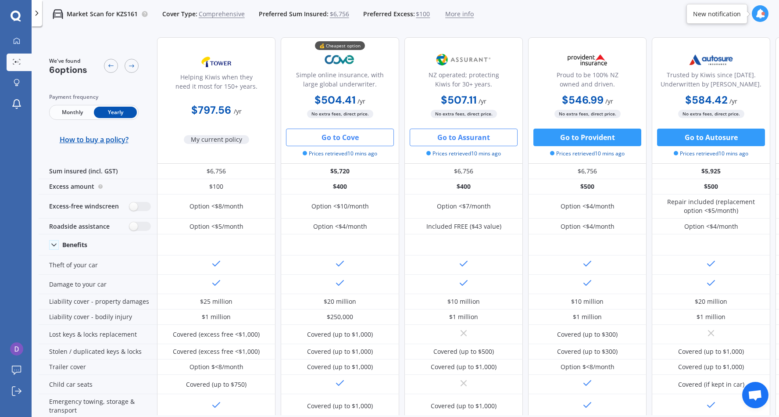
click at [348, 138] on button "Go to Cove" at bounding box center [340, 137] width 108 height 18
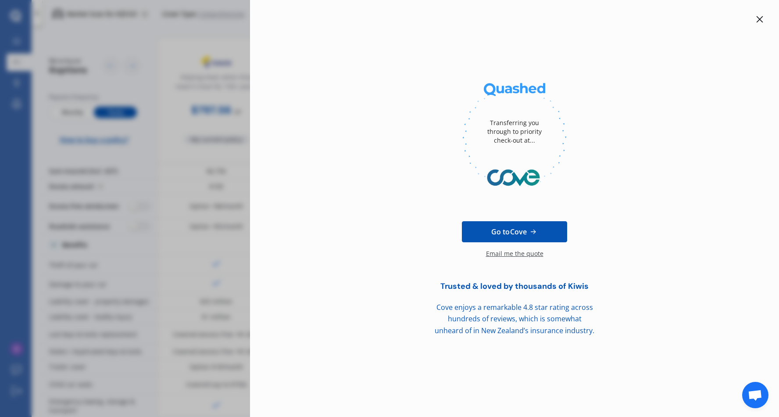
click at [501, 234] on span "Go to Cove" at bounding box center [509, 231] width 36 height 11
click at [496, 231] on span "Go to Cove" at bounding box center [509, 231] width 36 height 11
